Goal: Contribute content: Contribute content

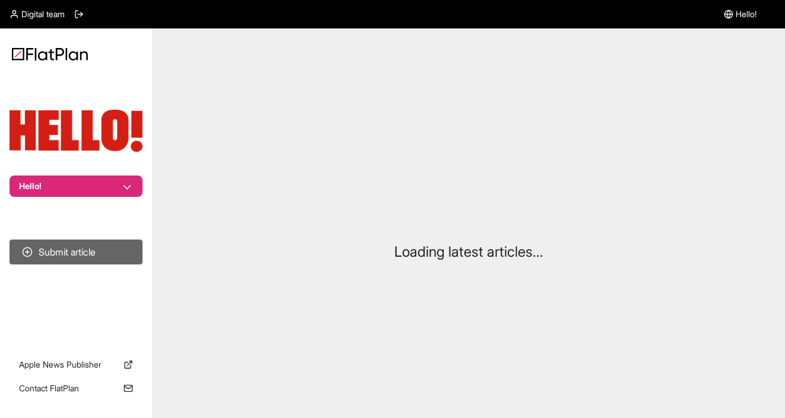
click at [56, 248] on button "Submit article" at bounding box center [75, 252] width 133 height 25
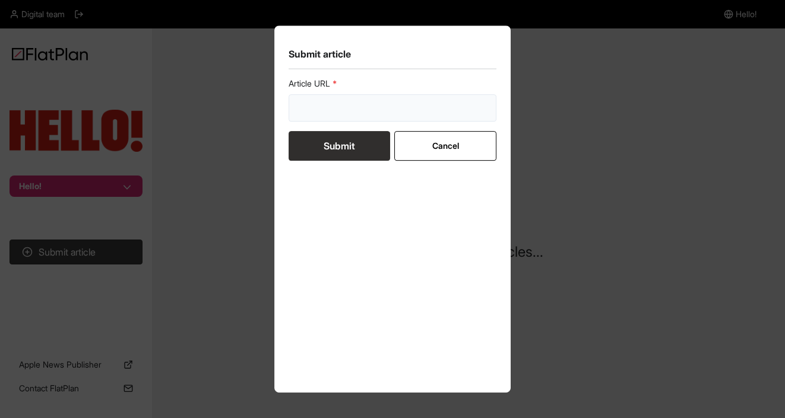
click at [352, 106] on input "url" at bounding box center [392, 107] width 208 height 27
paste input "[URL][DOMAIN_NAME]"
type input "[URL][DOMAIN_NAME]"
click at [354, 147] on button "Submit" at bounding box center [339, 146] width 102 height 30
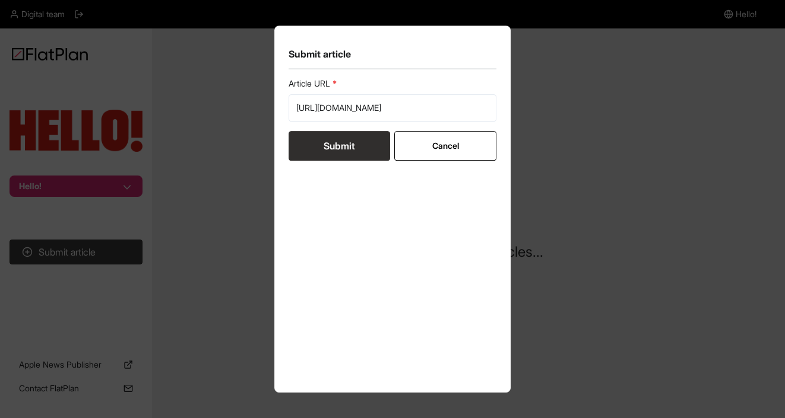
scroll to position [0, 0]
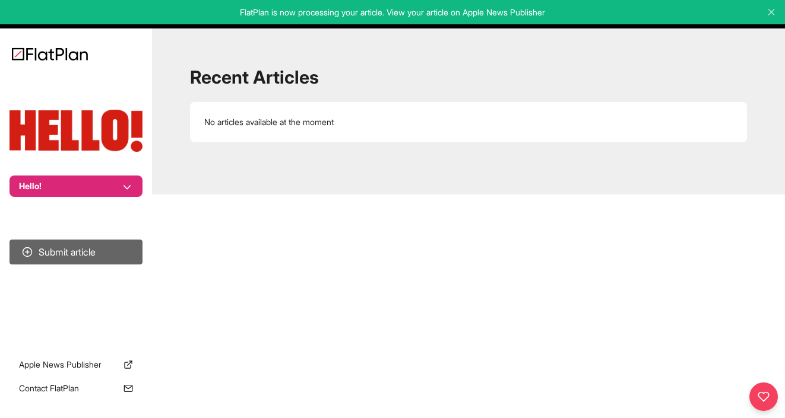
click at [93, 261] on button "Submit article" at bounding box center [75, 252] width 133 height 25
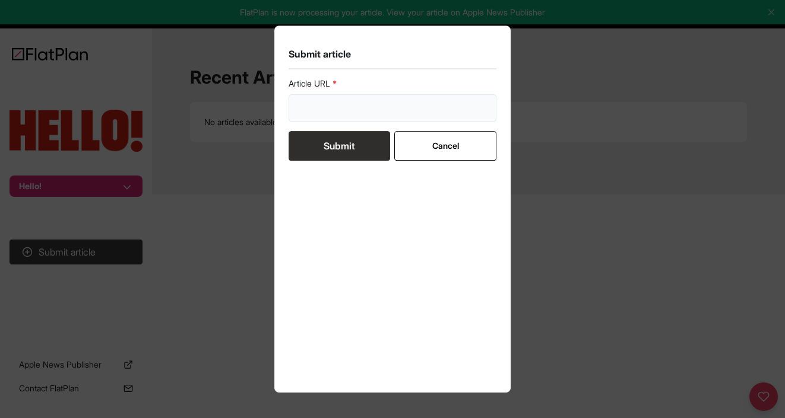
click at [338, 117] on input "url" at bounding box center [392, 107] width 208 height 27
paste input "[URL][DOMAIN_NAME]"
type input "[URL][DOMAIN_NAME]"
click at [369, 134] on button "Submit" at bounding box center [339, 146] width 102 height 30
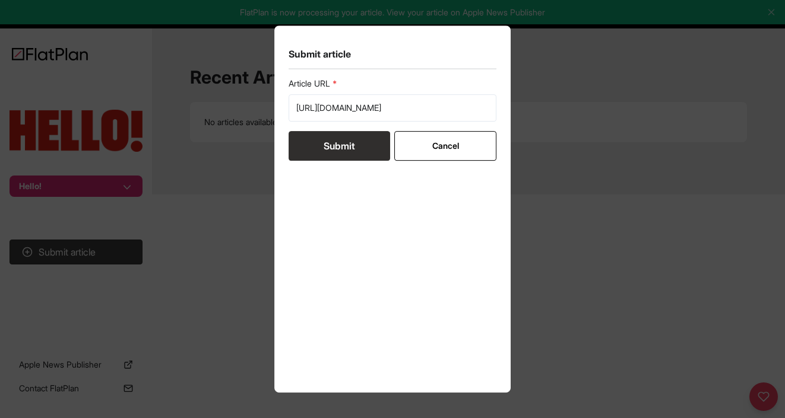
scroll to position [0, 0]
